Goal: Task Accomplishment & Management: Manage account settings

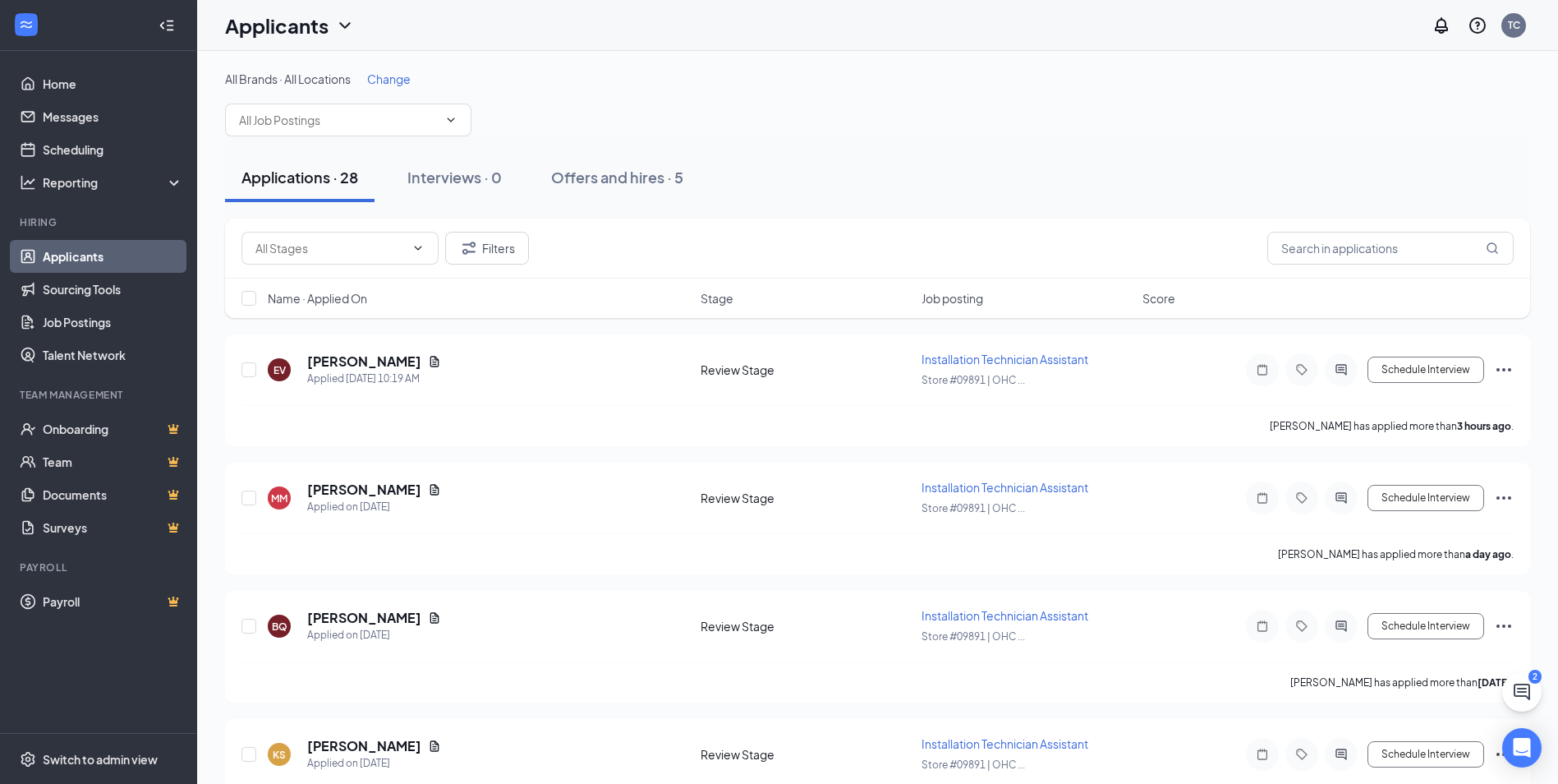
click at [86, 254] on link "Applicants" at bounding box center [113, 256] width 141 height 33
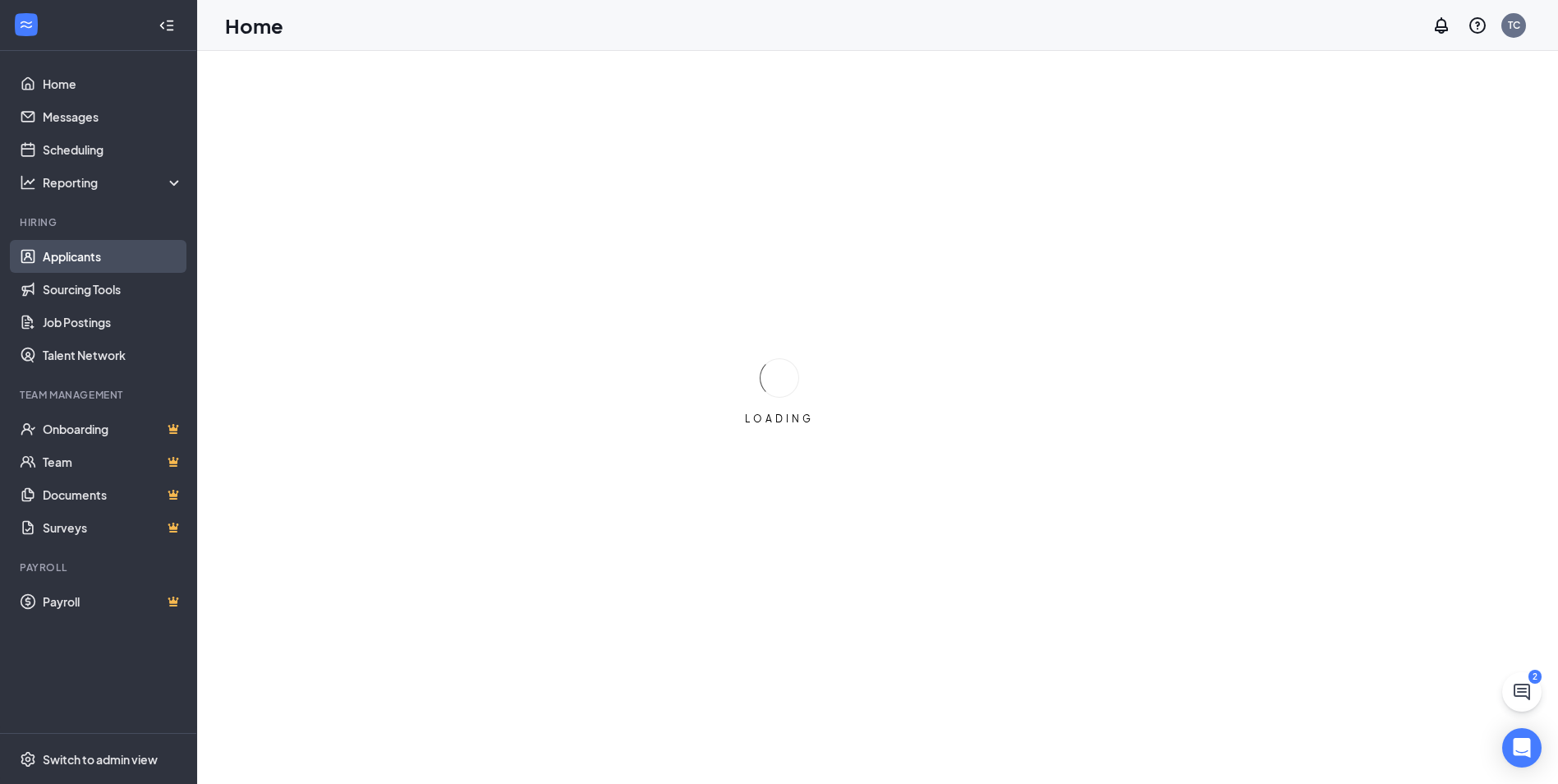
click at [83, 259] on link "Applicants" at bounding box center [113, 256] width 141 height 33
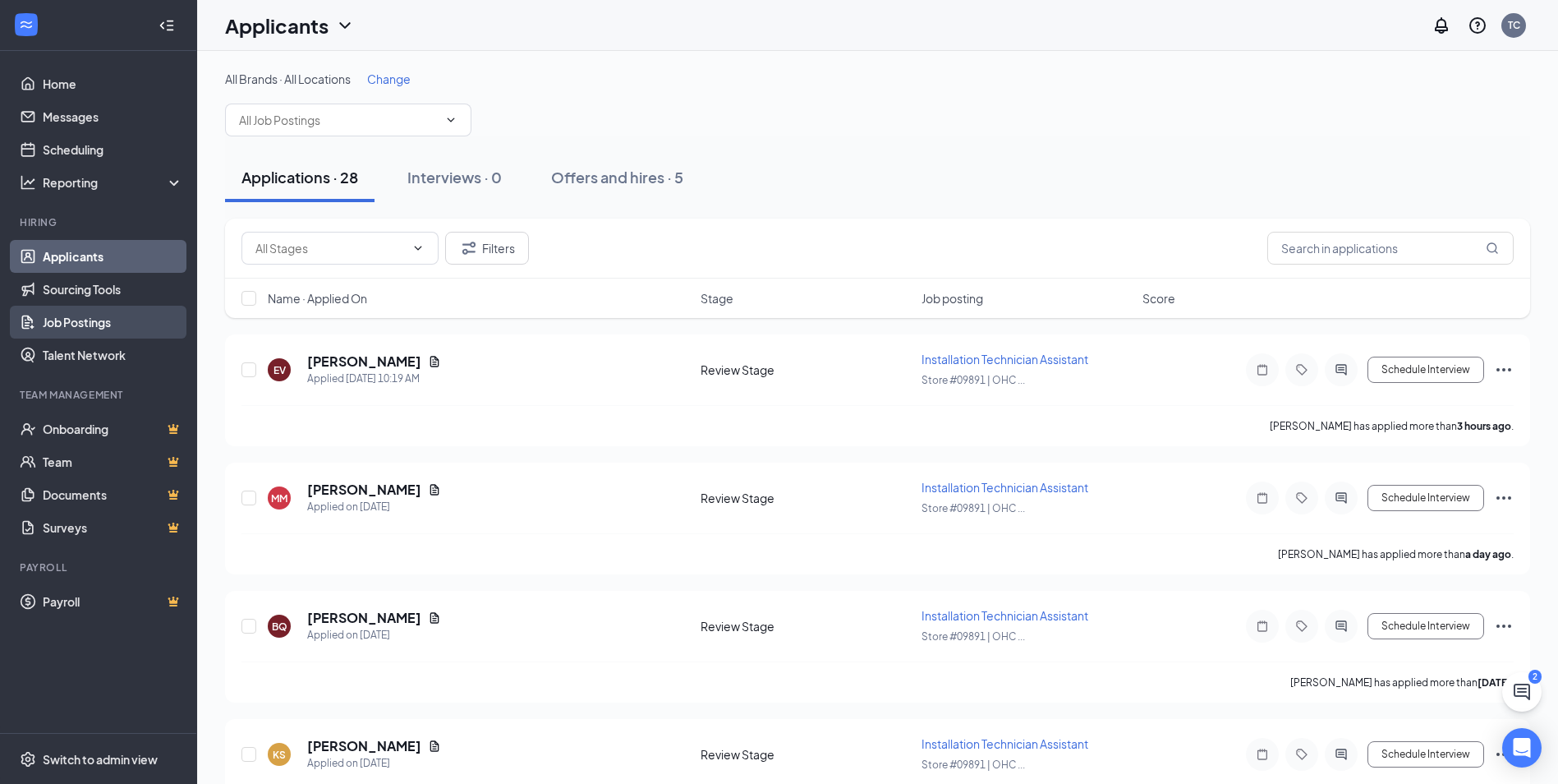
click at [92, 321] on link "Job Postings" at bounding box center [113, 321] width 141 height 33
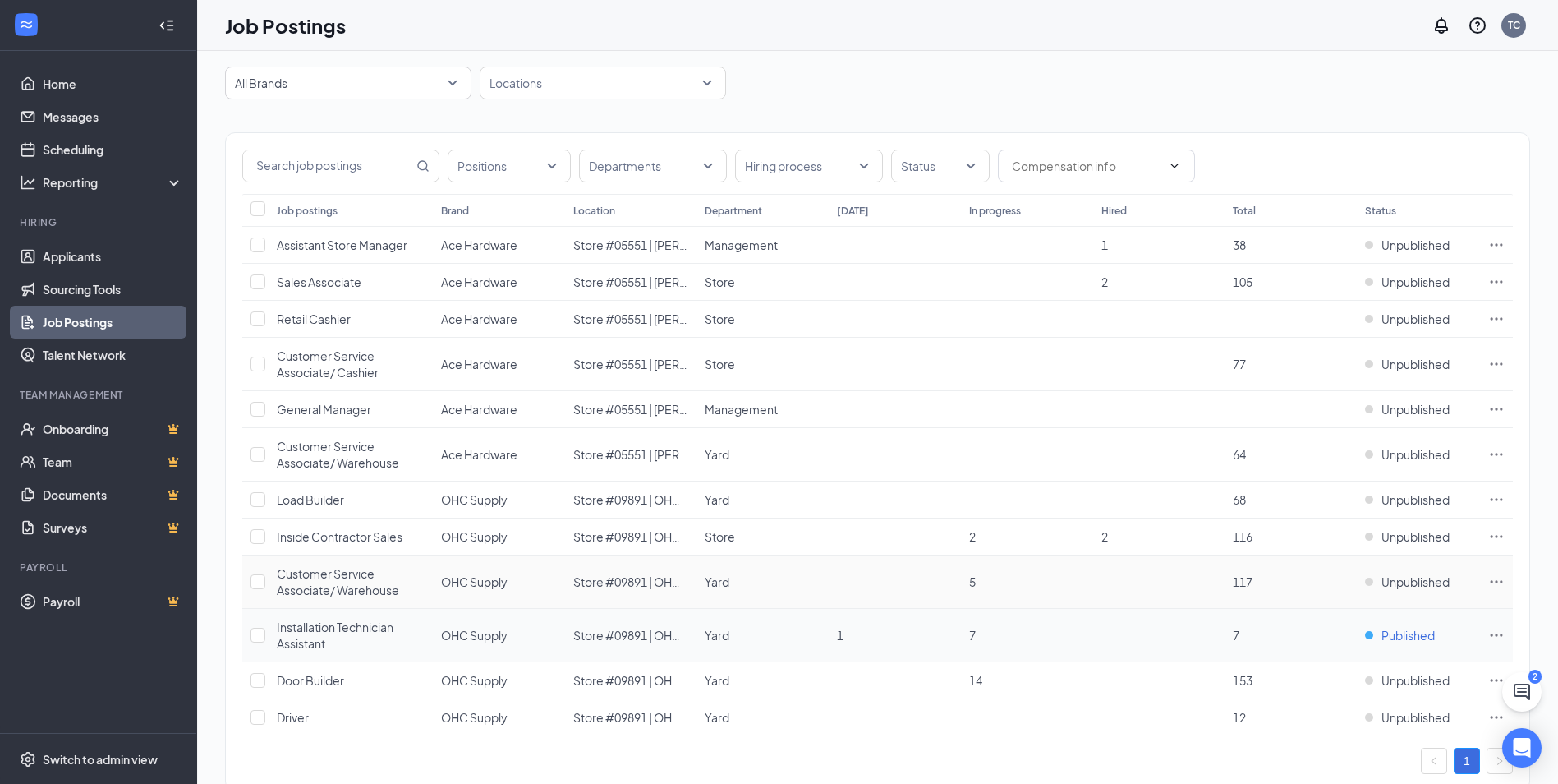
scroll to position [82, 0]
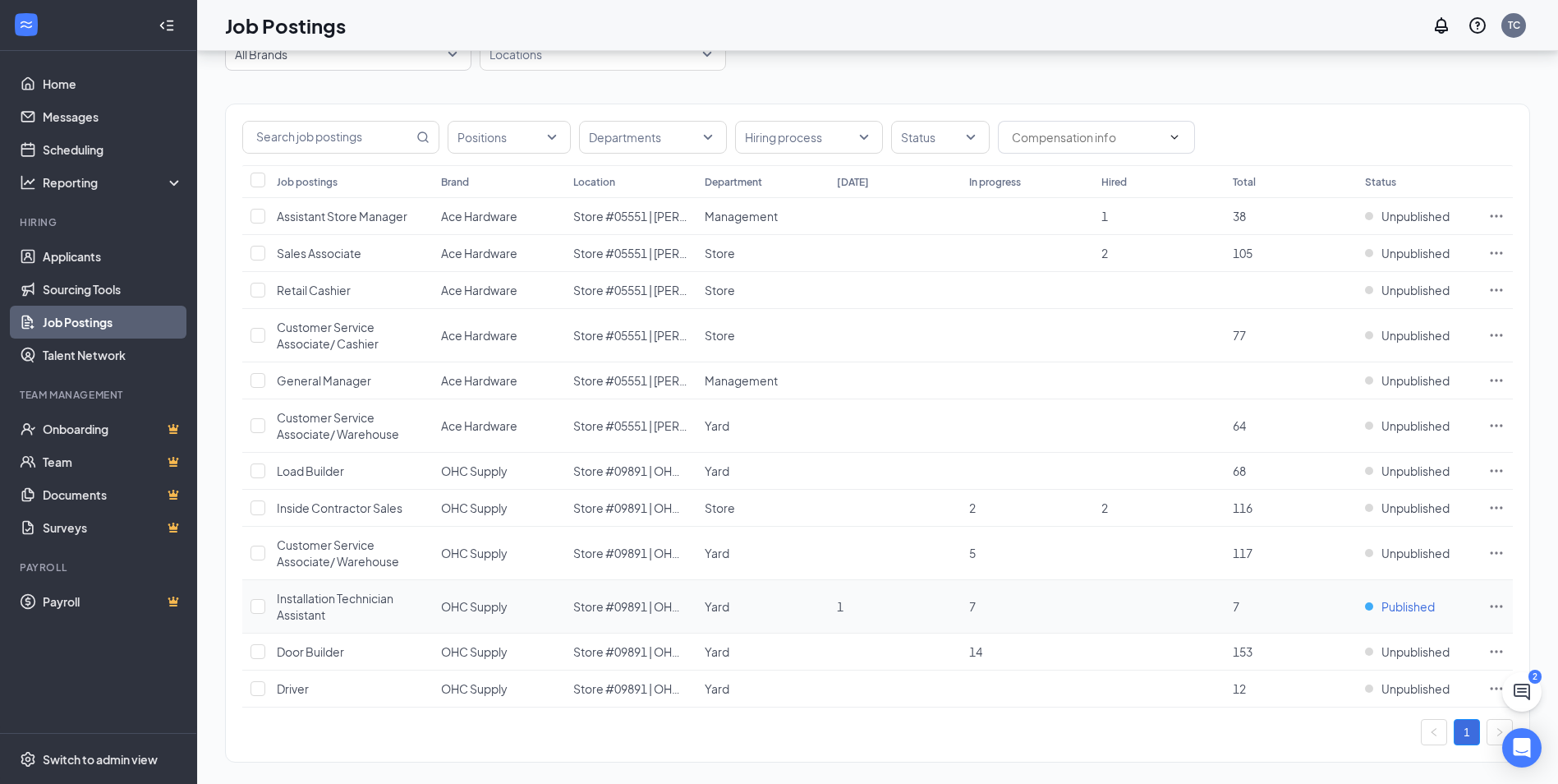
click at [1422, 600] on span "Published" at bounding box center [1408, 607] width 54 height 17
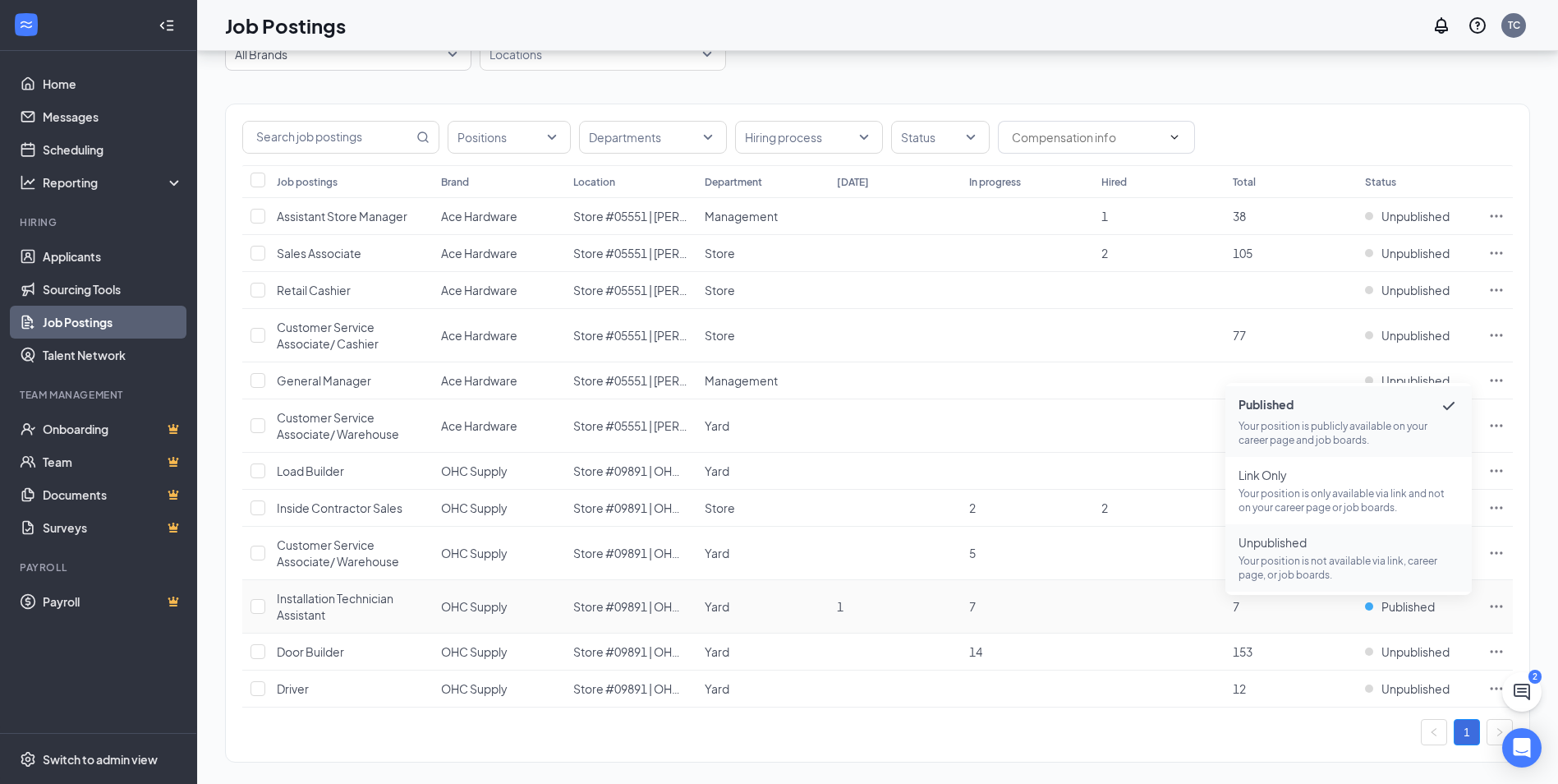
click at [1295, 552] on span "Unpublished Your position is not available via link, career page, or job boards." at bounding box center [1349, 557] width 220 height 48
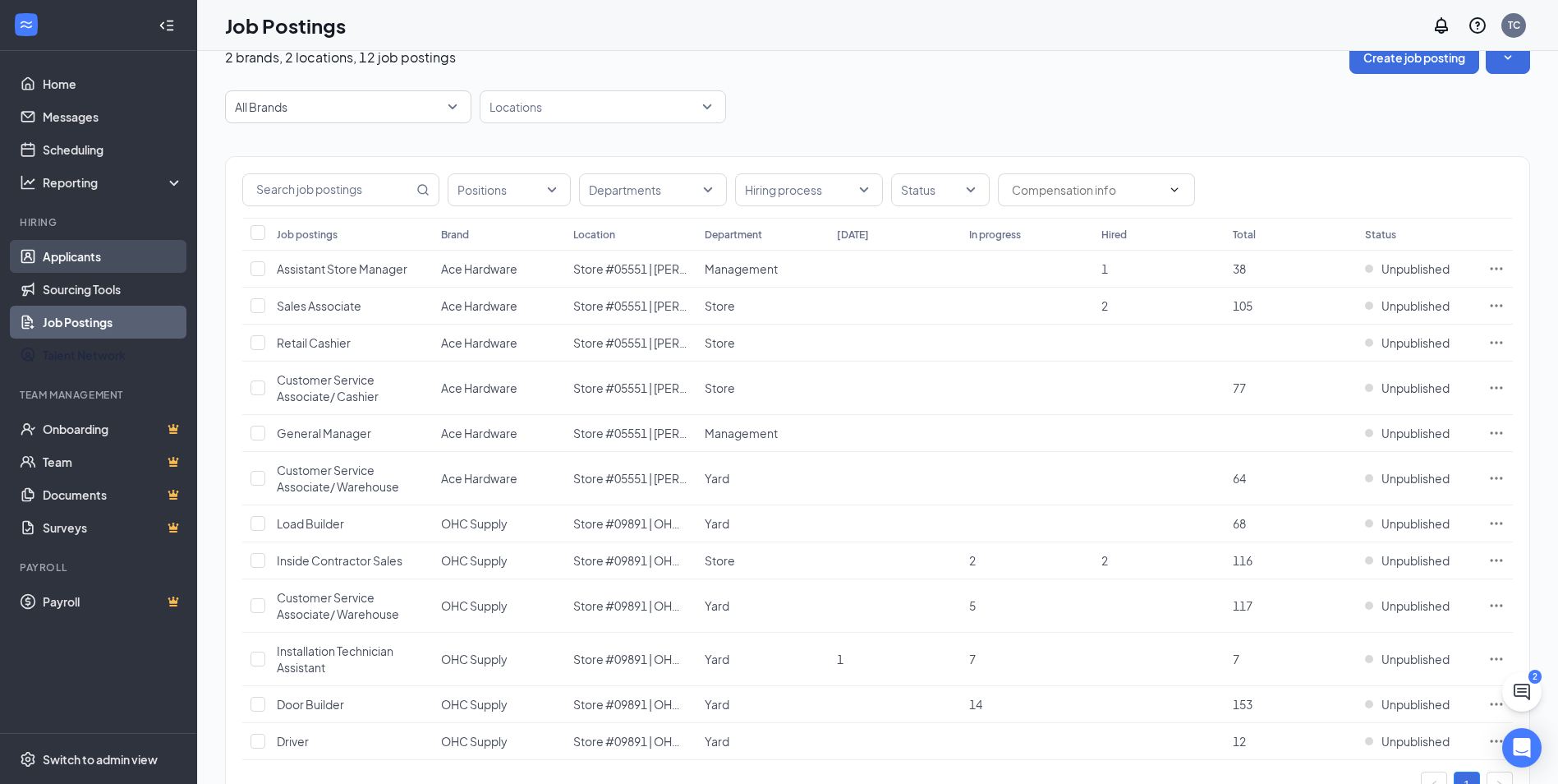
scroll to position [0, 0]
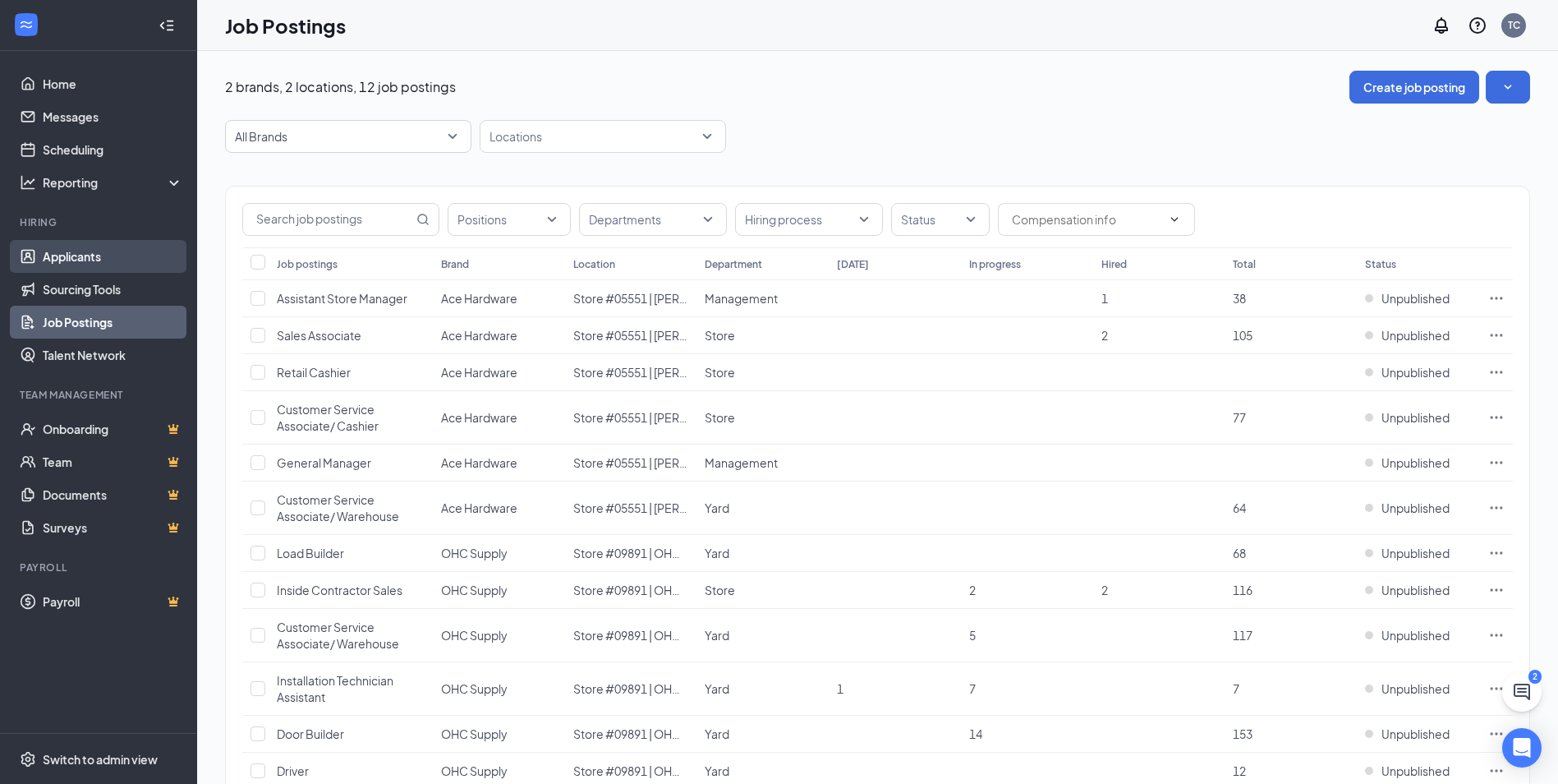
click at [102, 256] on link "Applicants" at bounding box center [113, 256] width 141 height 33
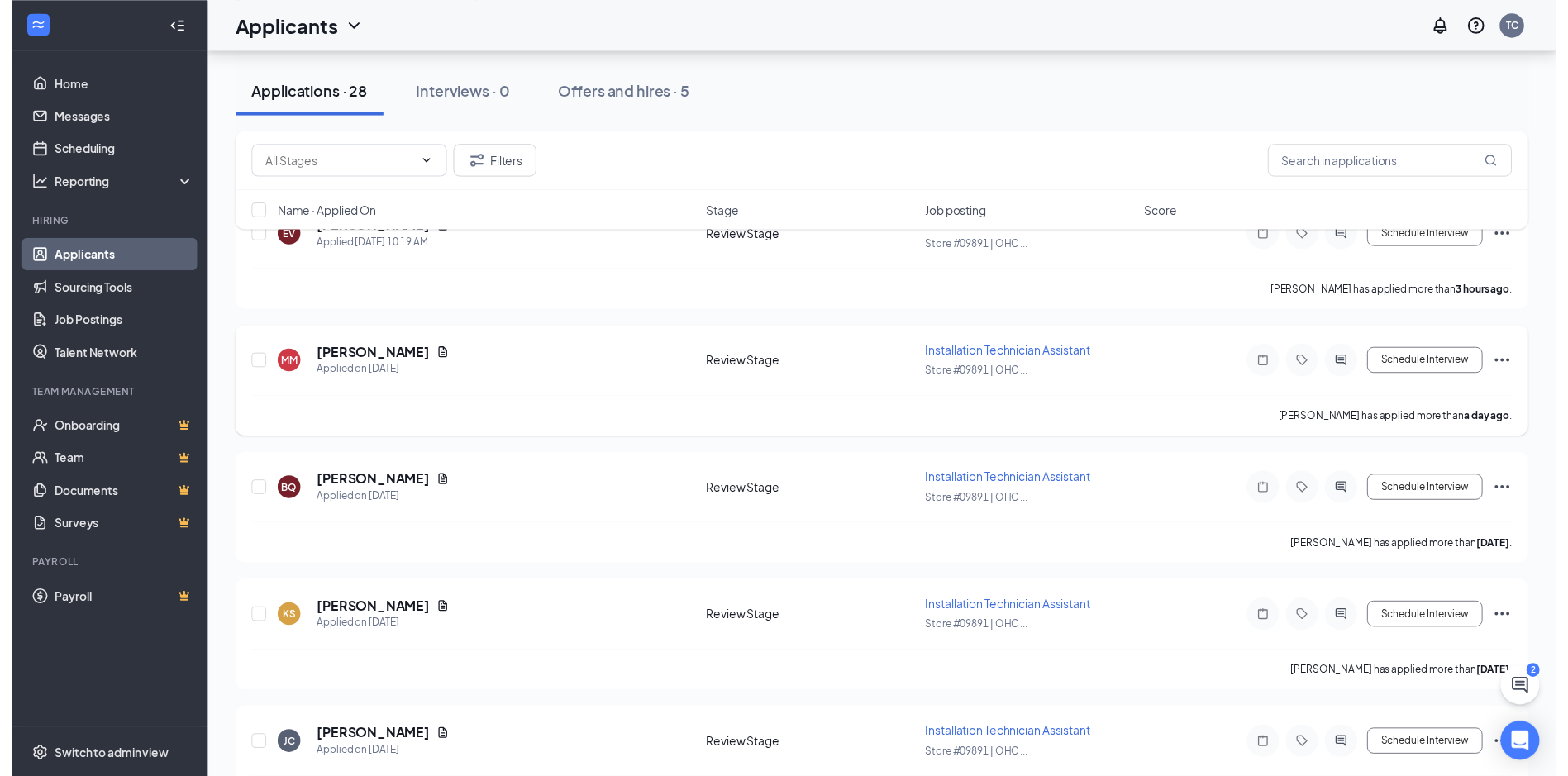
scroll to position [165, 0]
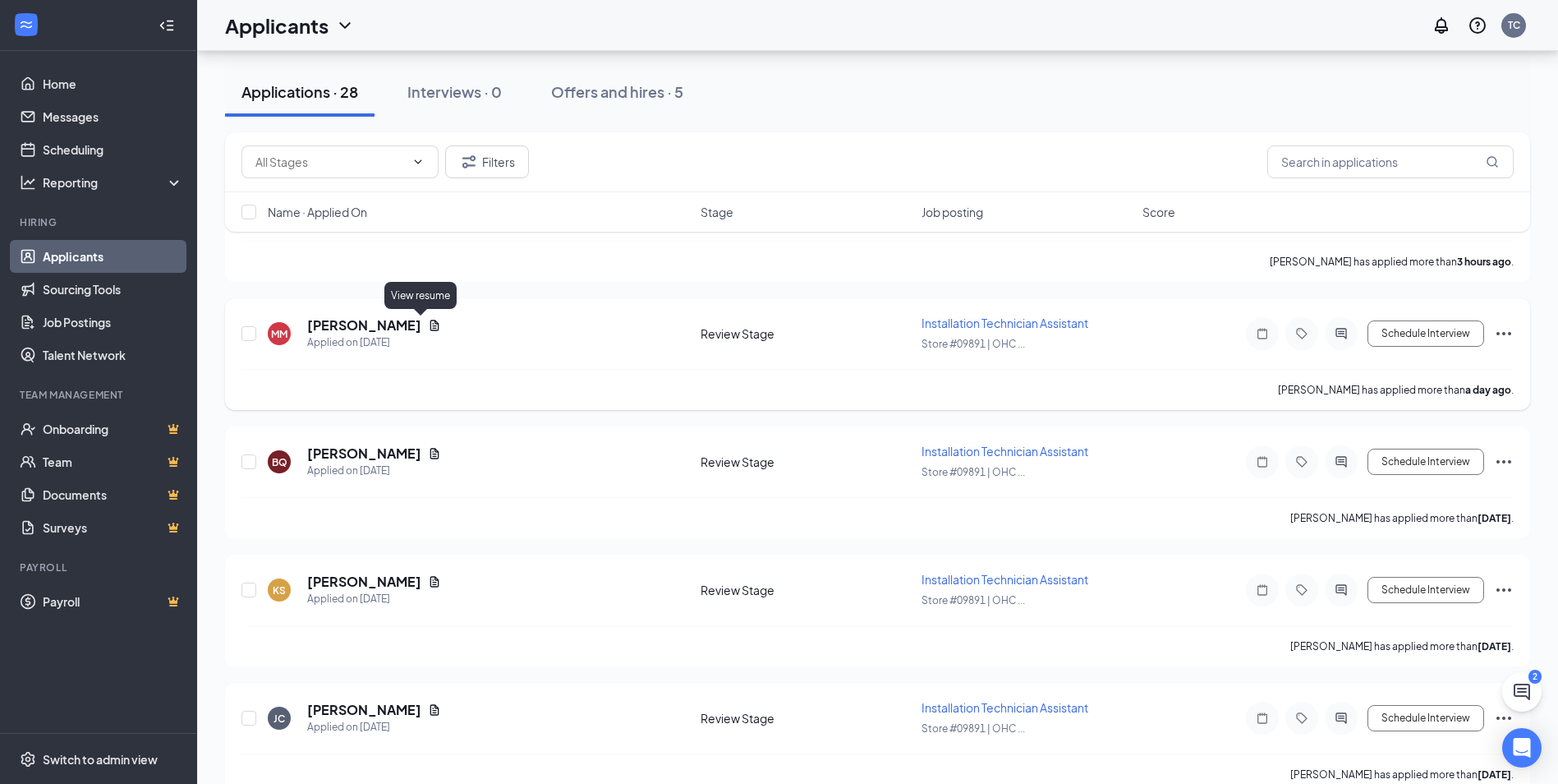
click at [428, 327] on icon "Document" at bounding box center [435, 325] width 13 height 13
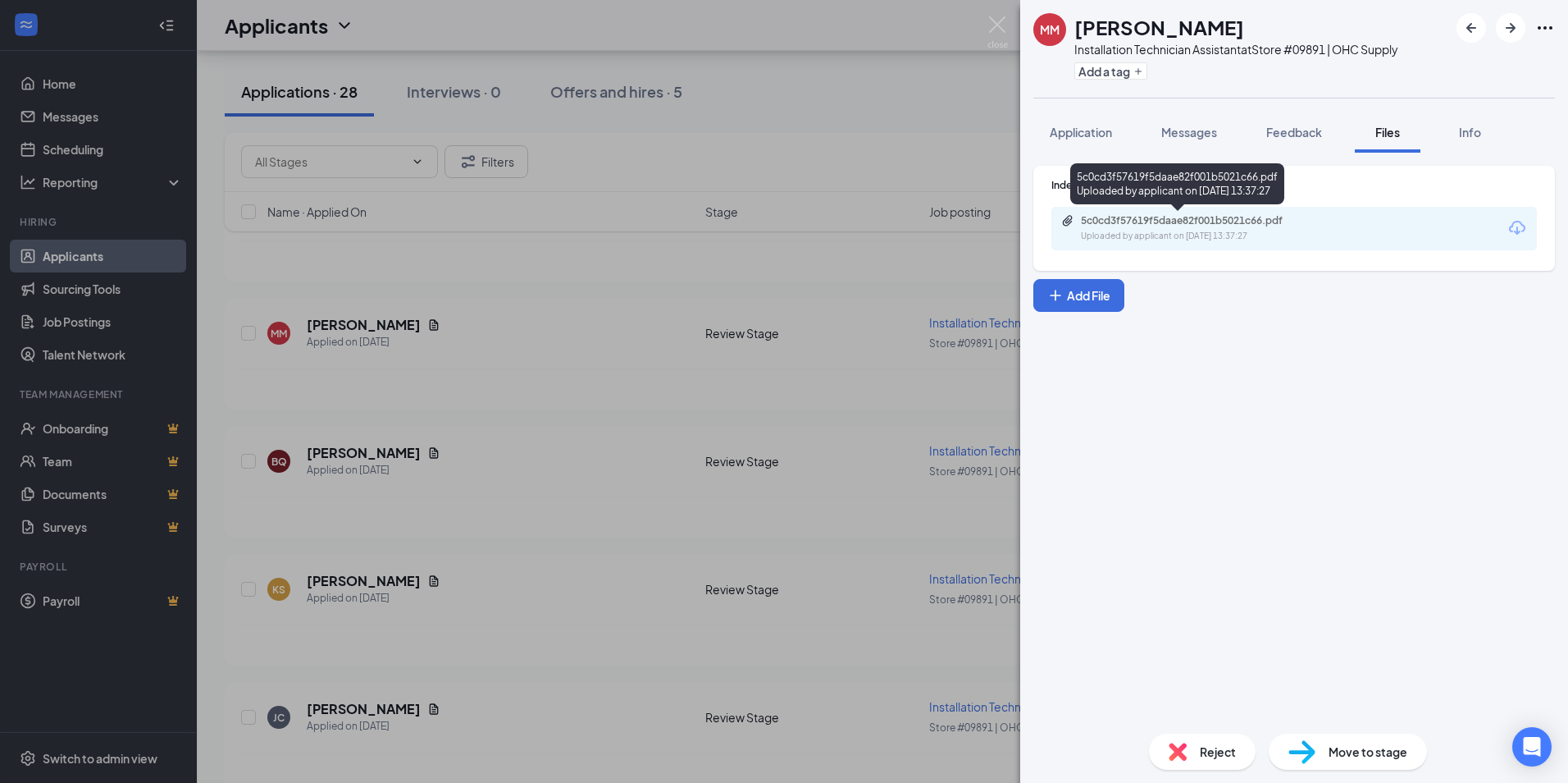
click at [1160, 227] on div "5c0cd3f57619f5daae82f001b5021c66.pdf Uploaded by applicant on [DATE] 13:37:27" at bounding box center [1194, 228] width 266 height 28
click at [657, 514] on div "MM [PERSON_NAME] Installation Technician Assistant at Store #09891 | OHC Supply…" at bounding box center [784, 391] width 1568 height 783
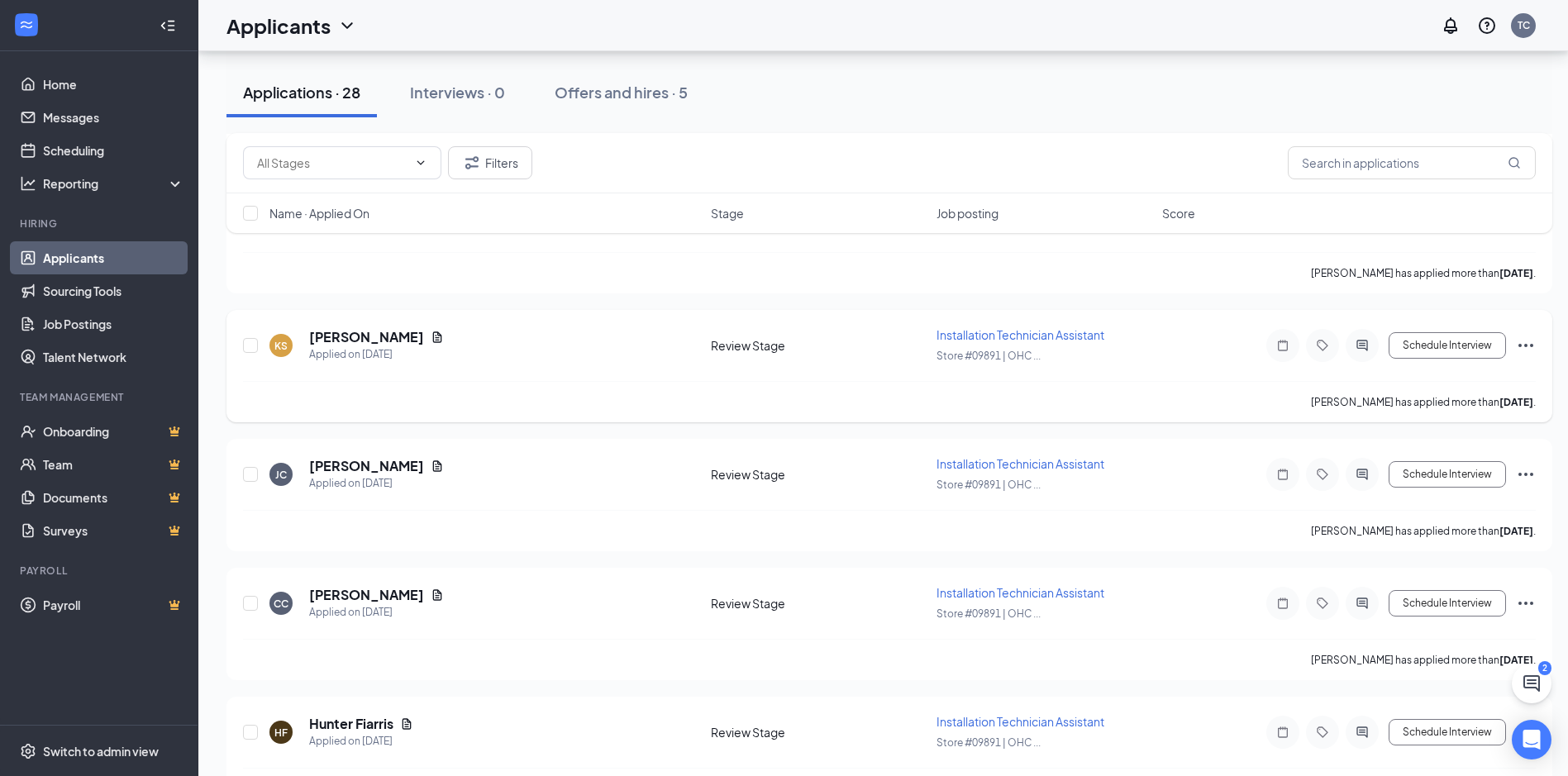
scroll to position [496, 0]
